Goal: Information Seeking & Learning: Check status

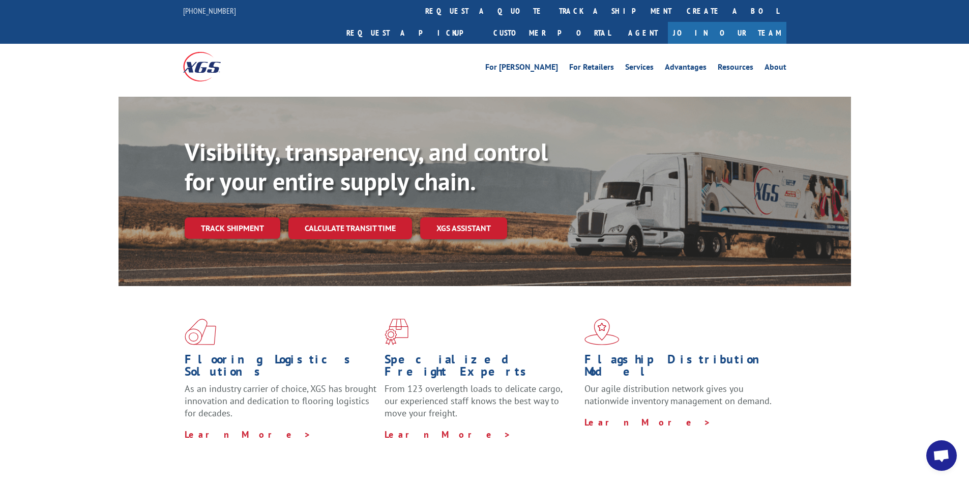
click at [208, 217] on link "Track shipment" at bounding box center [233, 227] width 96 height 21
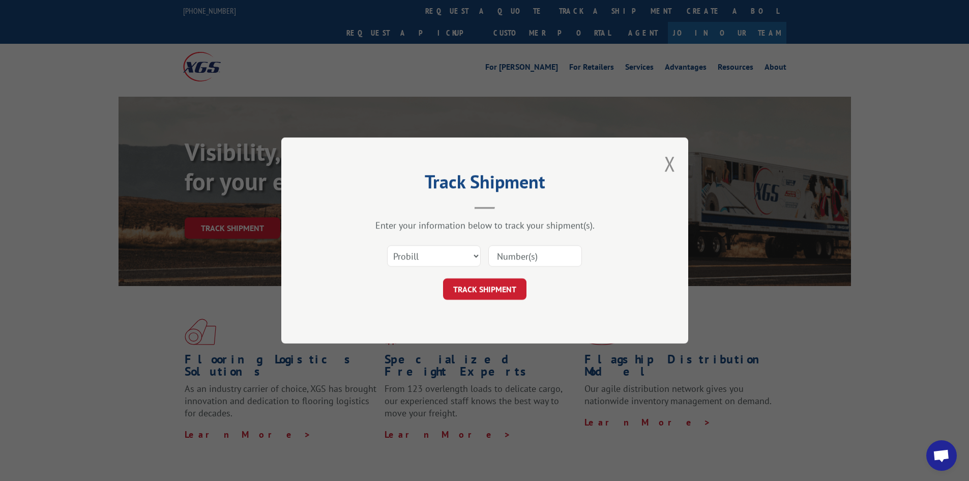
click at [503, 261] on input at bounding box center [535, 255] width 94 height 21
paste input "2845860"
type input "2845860"
click at [510, 280] on button "TRACK SHIPMENT" at bounding box center [484, 288] width 83 height 21
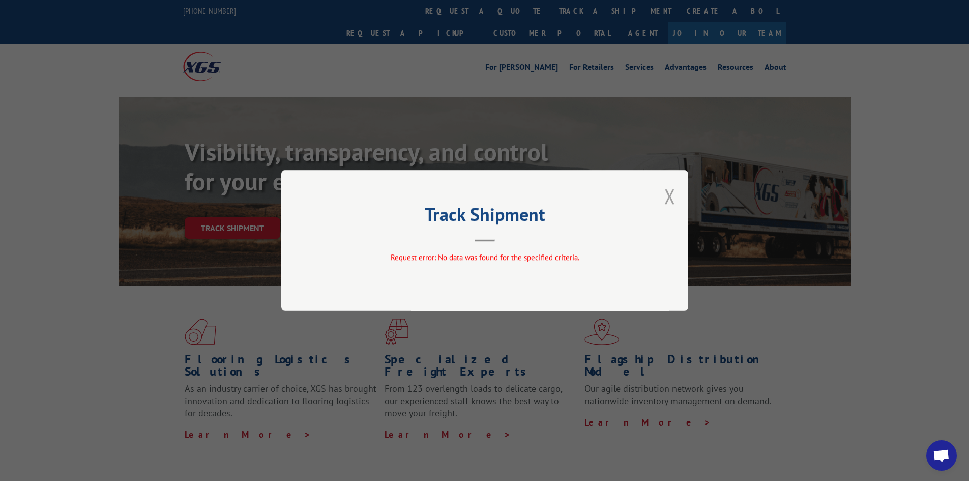
click at [667, 204] on button "Close modal" at bounding box center [669, 196] width 11 height 27
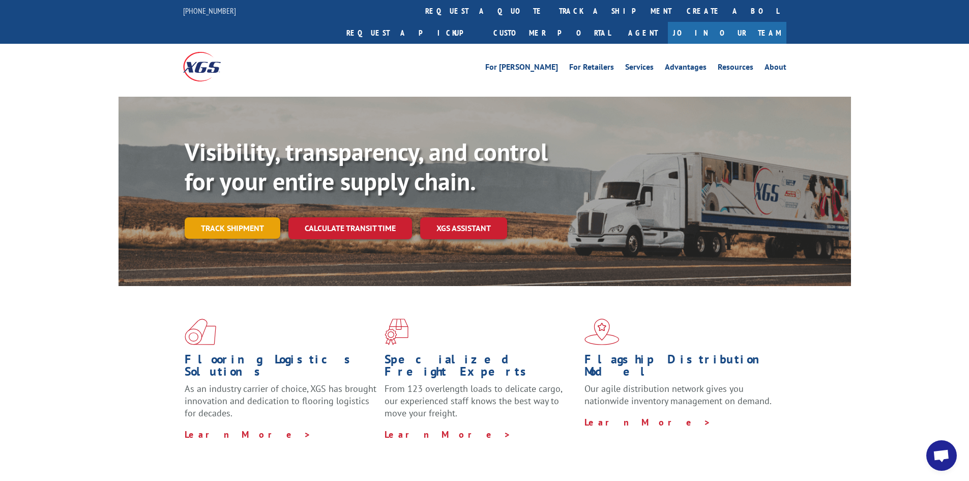
click at [239, 217] on link "Track shipment" at bounding box center [233, 227] width 96 height 21
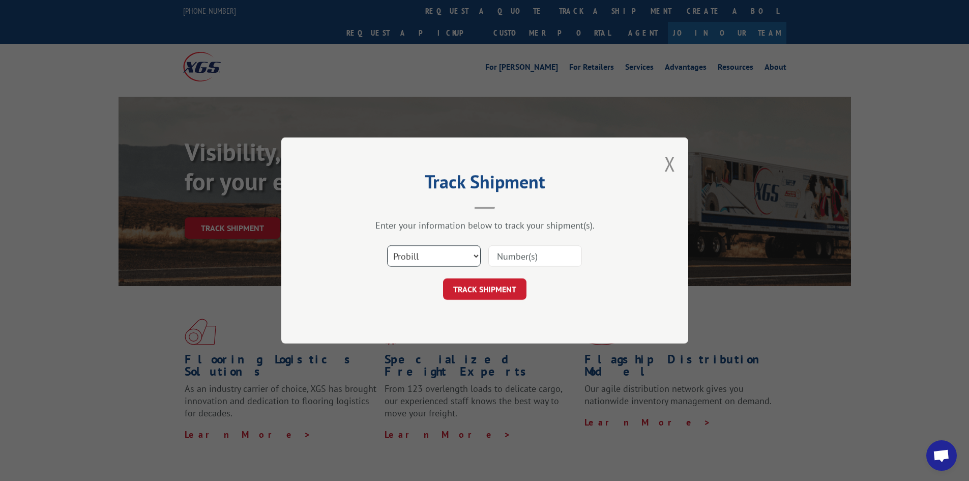
click at [446, 247] on select "Select category... Probill BOL PO" at bounding box center [434, 255] width 94 height 21
select select "bol"
click at [387, 245] on select "Select category... Probill BOL PO" at bounding box center [434, 255] width 94 height 21
click at [528, 264] on input at bounding box center [535, 255] width 94 height 21
paste input "2845860"
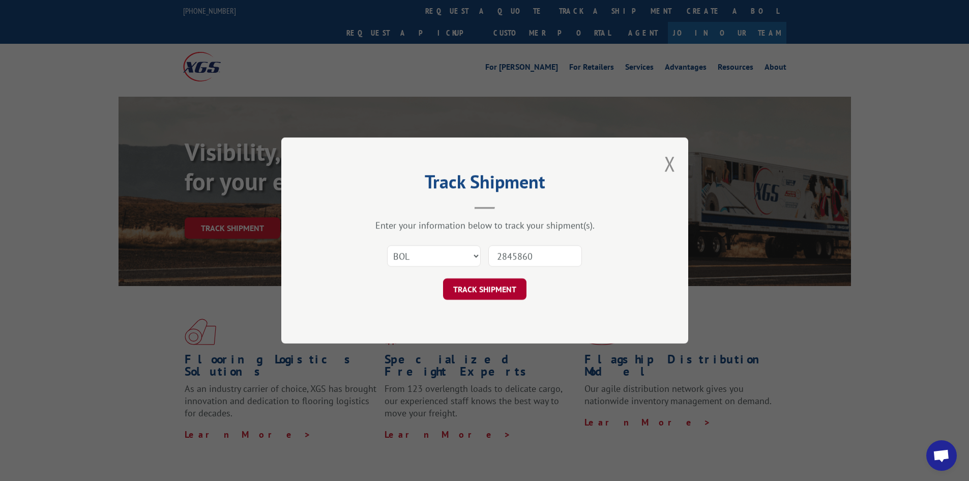
type input "2845860"
click at [507, 284] on button "TRACK SHIPMENT" at bounding box center [484, 288] width 83 height 21
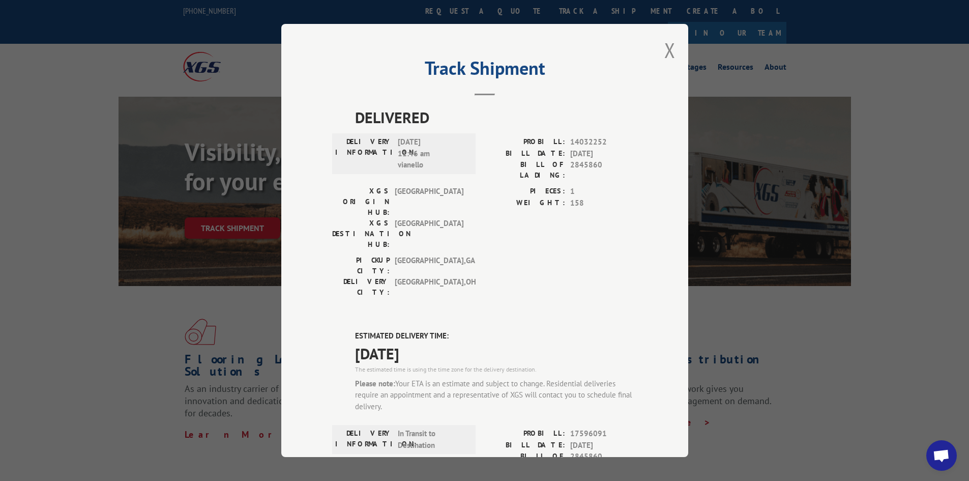
click at [672, 47] on div "Track Shipment DELIVERED DELIVERY INFORMATION: [DATE] 11:46 am vianello PROBILL…" at bounding box center [484, 240] width 407 height 433
click at [673, 46] on div "Track Shipment DELIVERED DELIVERY INFORMATION: [DATE] 11:46 am vianello PROBILL…" at bounding box center [484, 240] width 407 height 433
click at [674, 31] on div "Track Shipment DELIVERED DELIVERY INFORMATION: [DATE] 11:46 am vianello PROBILL…" at bounding box center [484, 240] width 407 height 433
click at [650, 56] on div "Track Shipment DELIVERED DELIVERY INFORMATION: [DATE] 11:46 am vianello PROBILL…" at bounding box center [484, 240] width 407 height 433
click at [667, 48] on button "Close modal" at bounding box center [669, 50] width 11 height 27
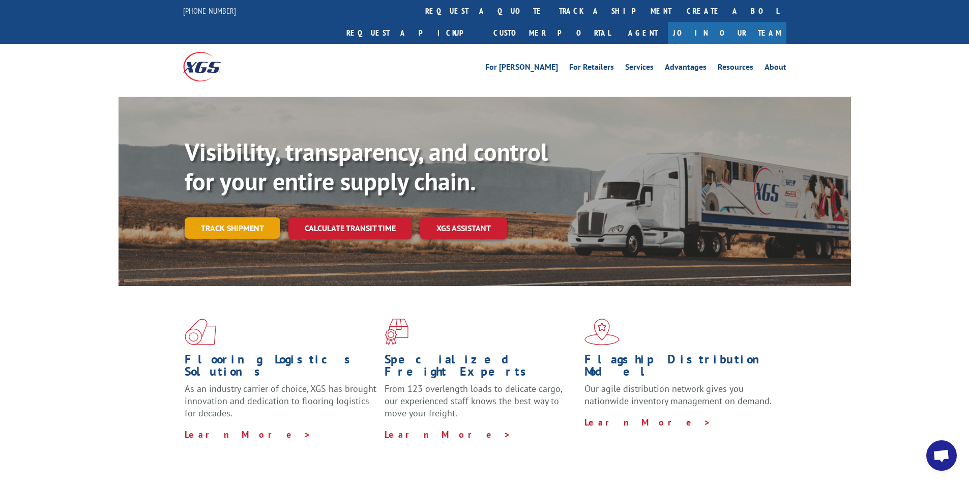
drag, startPoint x: 223, startPoint y: 218, endPoint x: 231, endPoint y: 206, distance: 14.7
click at [223, 218] on div "Visibility, transparency, and control for your entire supply chain. Track shipm…" at bounding box center [518, 208] width 666 height 142
click at [232, 217] on link "Track shipment" at bounding box center [233, 227] width 96 height 21
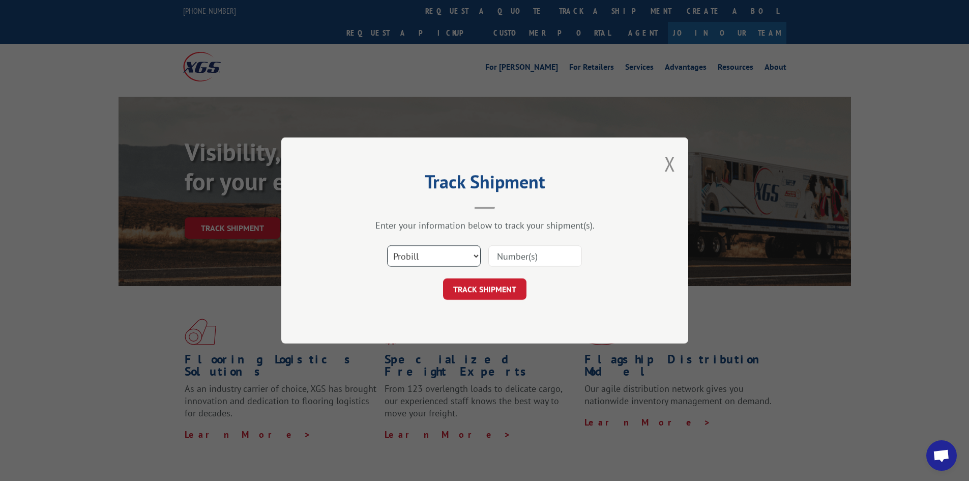
click at [445, 255] on select "Select category... Probill BOL PO" at bounding box center [434, 255] width 94 height 21
click at [387, 245] on select "Select category... Probill BOL PO" at bounding box center [434, 255] width 94 height 21
click at [400, 302] on div "Track Shipment Enter your information below to track your shipment(s). Select c…" at bounding box center [484, 240] width 407 height 206
click at [449, 256] on select "Select category... Probill BOL PO" at bounding box center [434, 255] width 94 height 21
click at [387, 245] on select "Select category... Probill BOL PO" at bounding box center [434, 255] width 94 height 21
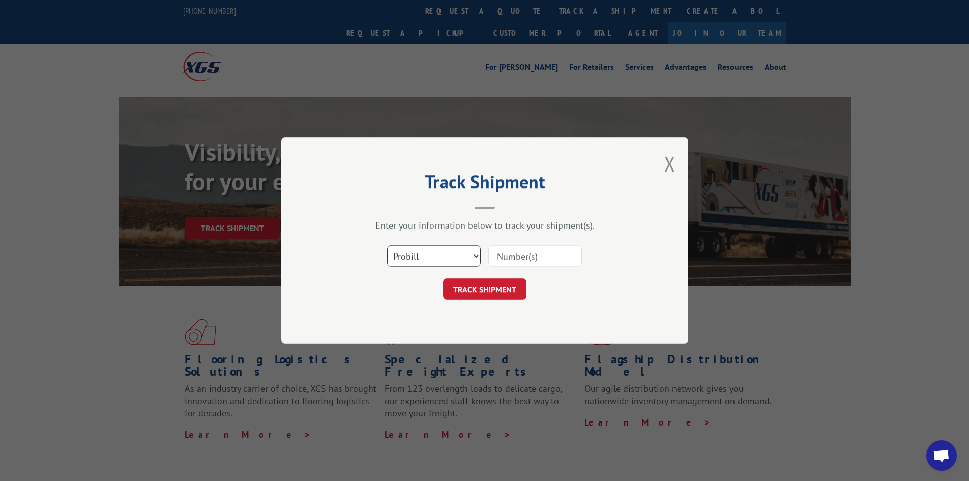
click at [433, 259] on select "Select category... Probill BOL PO" at bounding box center [434, 255] width 94 height 21
select select "bol"
click at [387, 245] on select "Select category... Probill BOL PO" at bounding box center [434, 255] width 94 height 21
click at [528, 261] on input at bounding box center [535, 255] width 94 height 21
paste input "2849951"
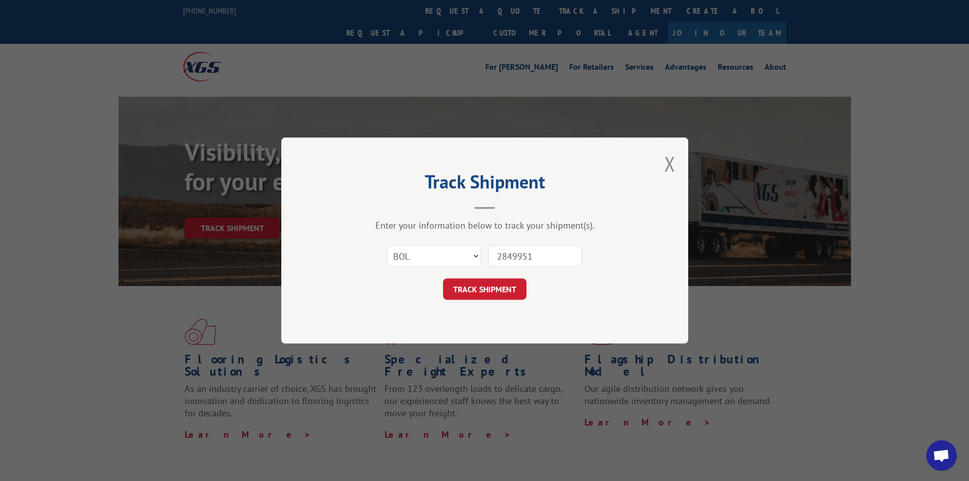
type input "2849951"
click at [485, 288] on button "TRACK SHIPMENT" at bounding box center [484, 288] width 83 height 21
